Goal: Navigation & Orientation: Find specific page/section

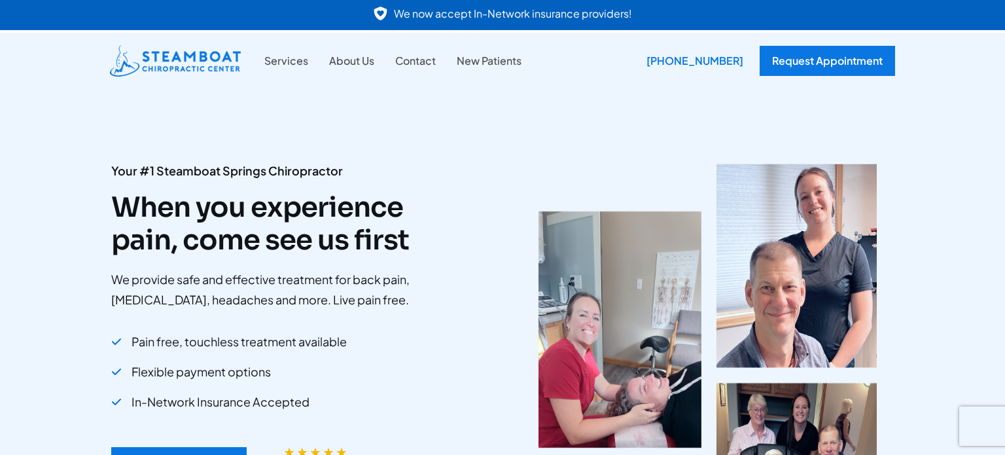
click at [122, 352] on div "Pain free, touchless treatment available" at bounding box center [229, 342] width 236 height 24
drag, startPoint x: 123, startPoint y: 357, endPoint x: 340, endPoint y: 385, distance: 218.4
click at [340, 385] on div "Pain free, touchless treatment available Flexible payment options In-Network In…" at bounding box center [283, 375] width 344 height 90
click at [425, 330] on div "Pain free, touchless treatment available Flexible payment options In-Network In…" at bounding box center [283, 375] width 344 height 90
click at [613, 98] on div "Your #1 Steamboat Springs Chiropractor When you experience pain, come see us fi…" at bounding box center [502, 332] width 1005 height 599
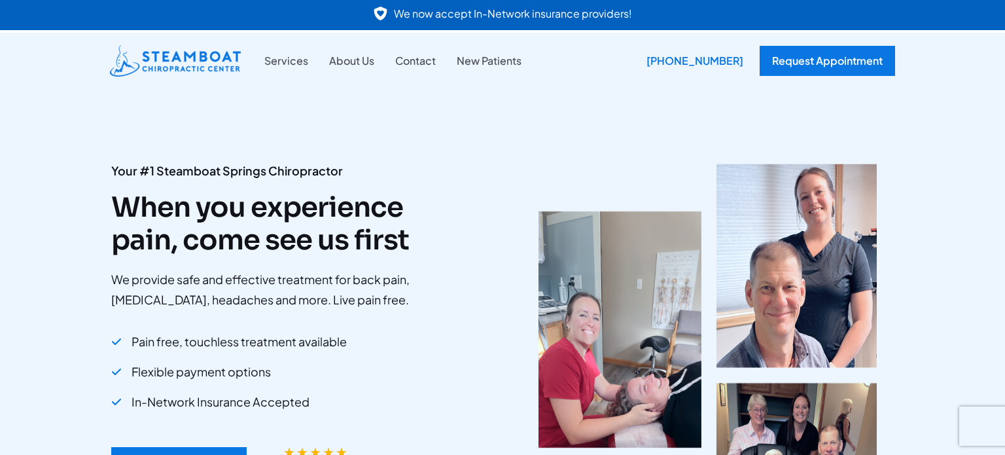
click at [555, 134] on div "Your #1 Steamboat Springs Chiropractor When you experience pain, come see us fi…" at bounding box center [502, 332] width 1005 height 599
